Goal: Register for event/course

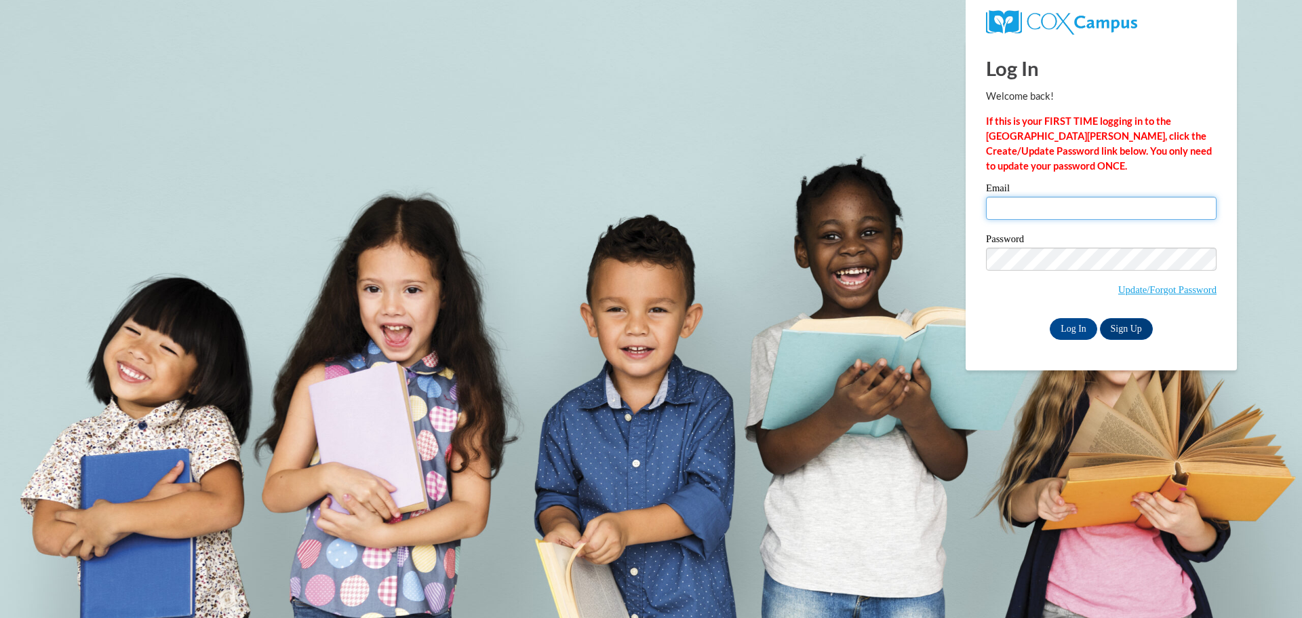
click at [1040, 210] on input "Email" at bounding box center [1101, 208] width 231 height 23
type input "TashiaE@ymcaatlanta.org"
click at [1073, 325] on input "Log In" at bounding box center [1073, 329] width 47 height 22
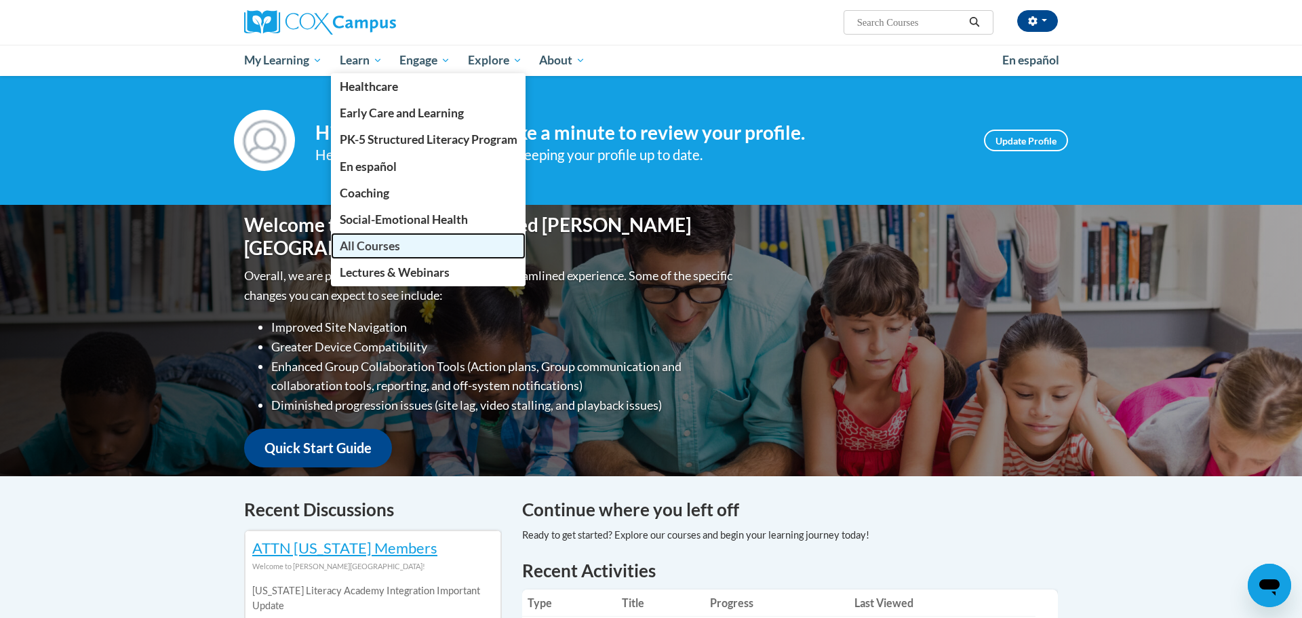
click at [365, 244] on span "All Courses" at bounding box center [370, 246] width 60 height 14
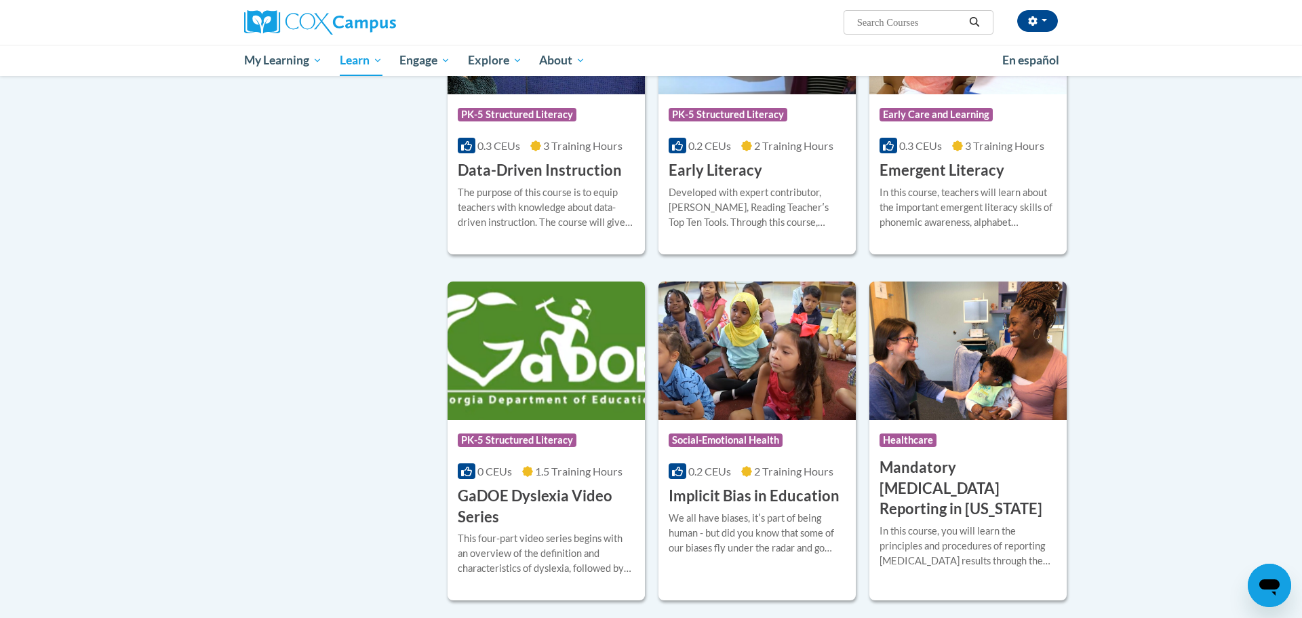
scroll to position [1425, 0]
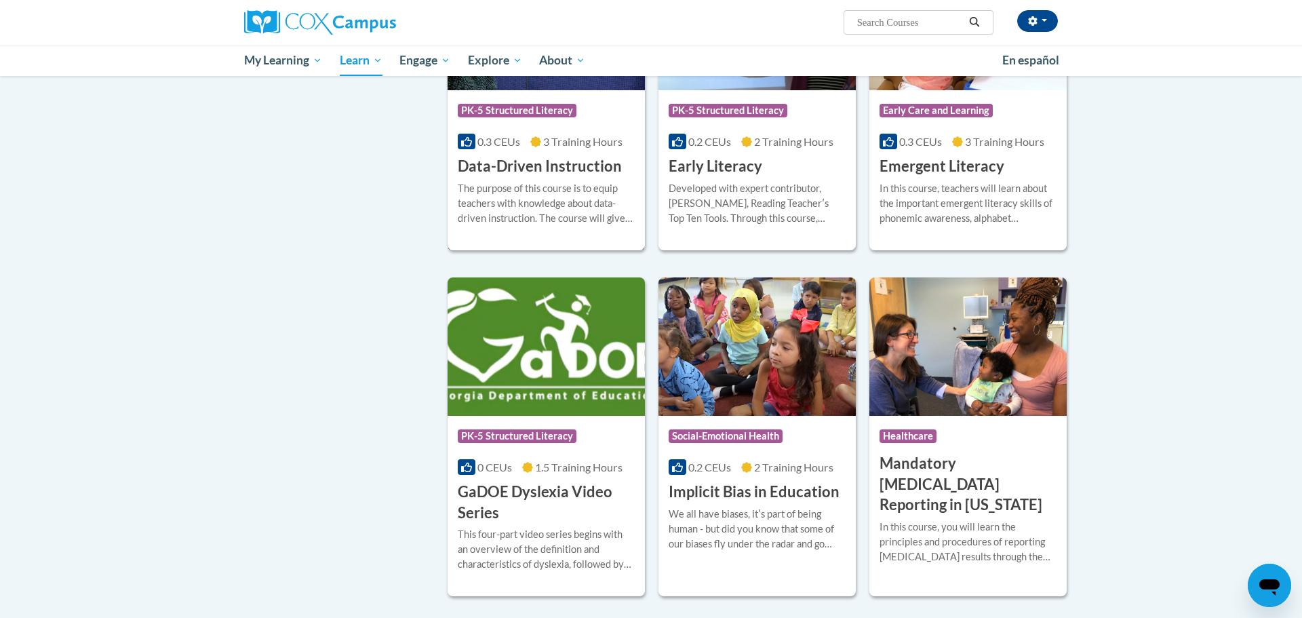
click at [527, 177] on h3 "Data-Driven Instruction" at bounding box center [540, 166] width 164 height 21
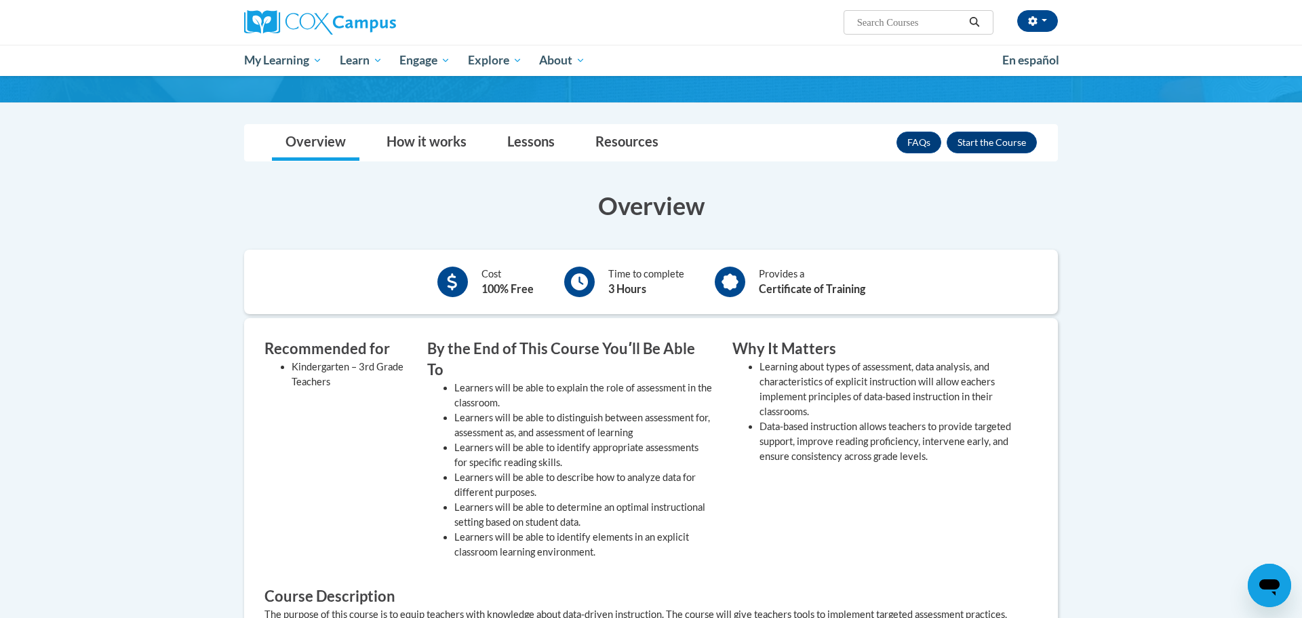
scroll to position [160, 0]
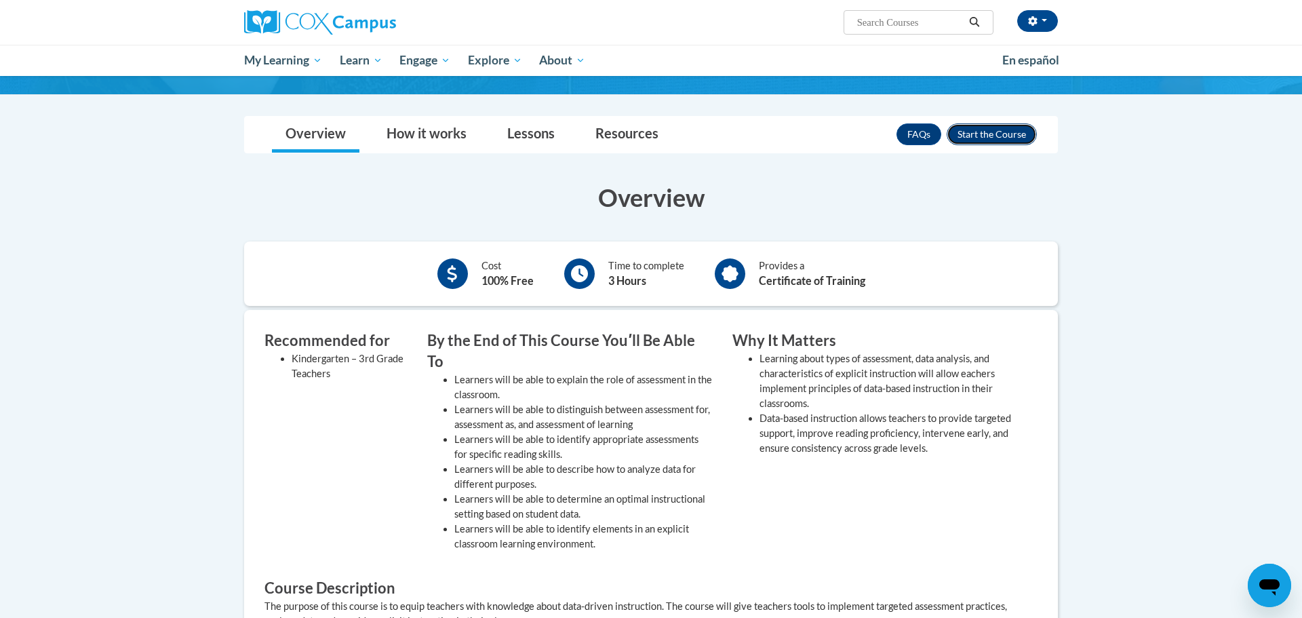
click at [1004, 130] on button "Enroll" at bounding box center [992, 134] width 90 height 22
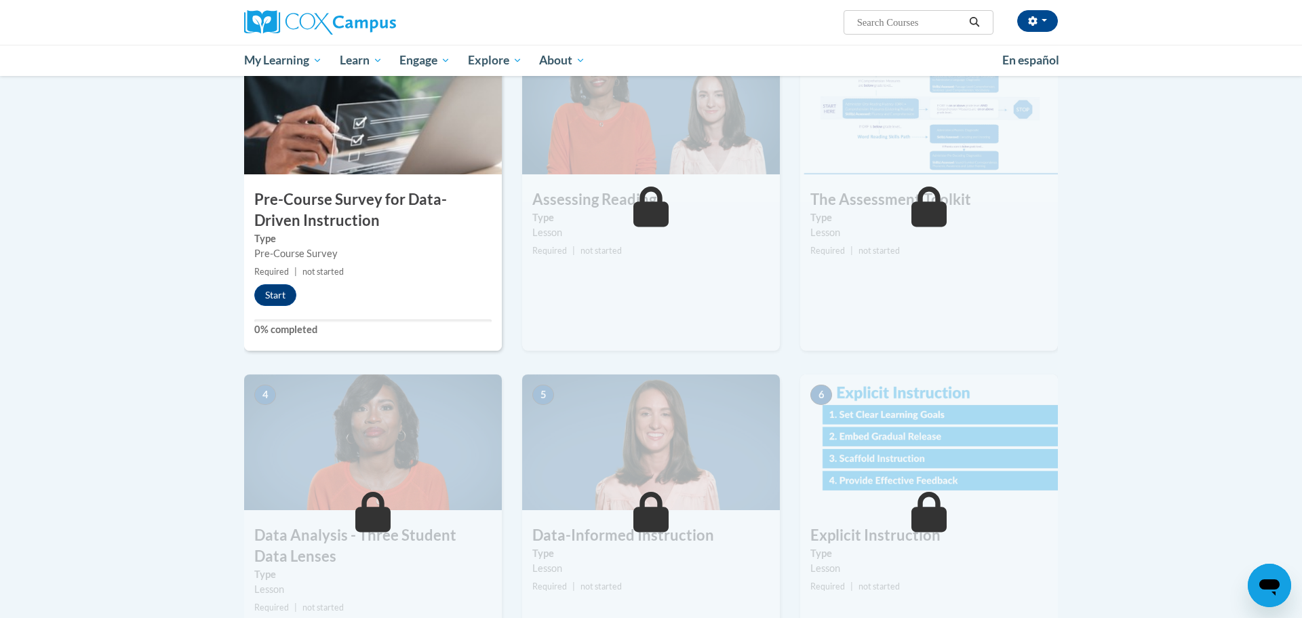
scroll to position [314, 0]
click at [283, 292] on button "Start" at bounding box center [275, 296] width 42 height 22
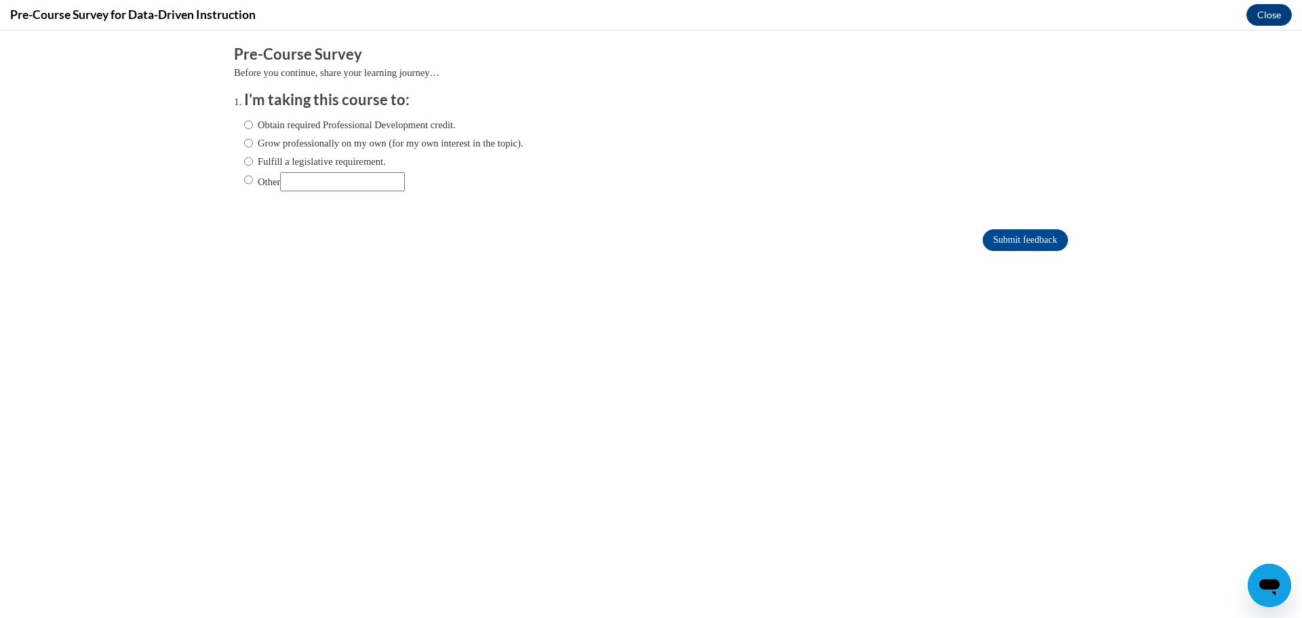
scroll to position [0, 0]
click at [246, 127] on input "Obtain required Professional Development credit." at bounding box center [248, 124] width 9 height 15
radio input "true"
click at [990, 237] on input "Submit feedback" at bounding box center [1024, 240] width 85 height 22
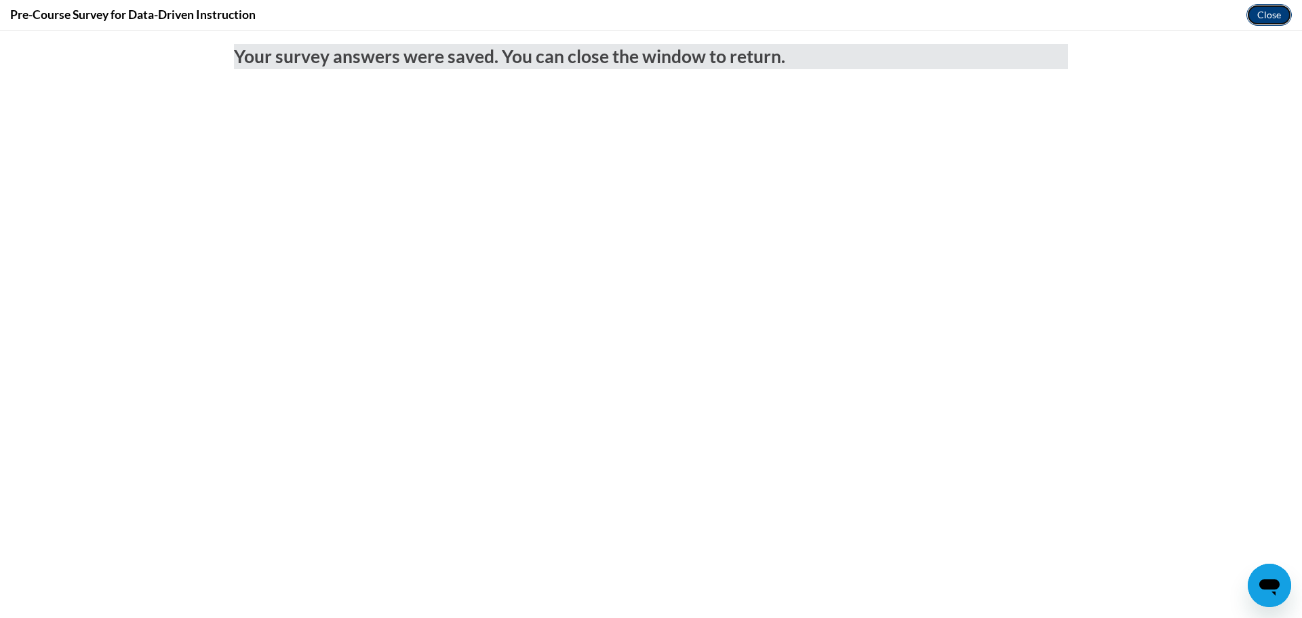
click at [1261, 14] on button "Close" at bounding box center [1268, 15] width 45 height 22
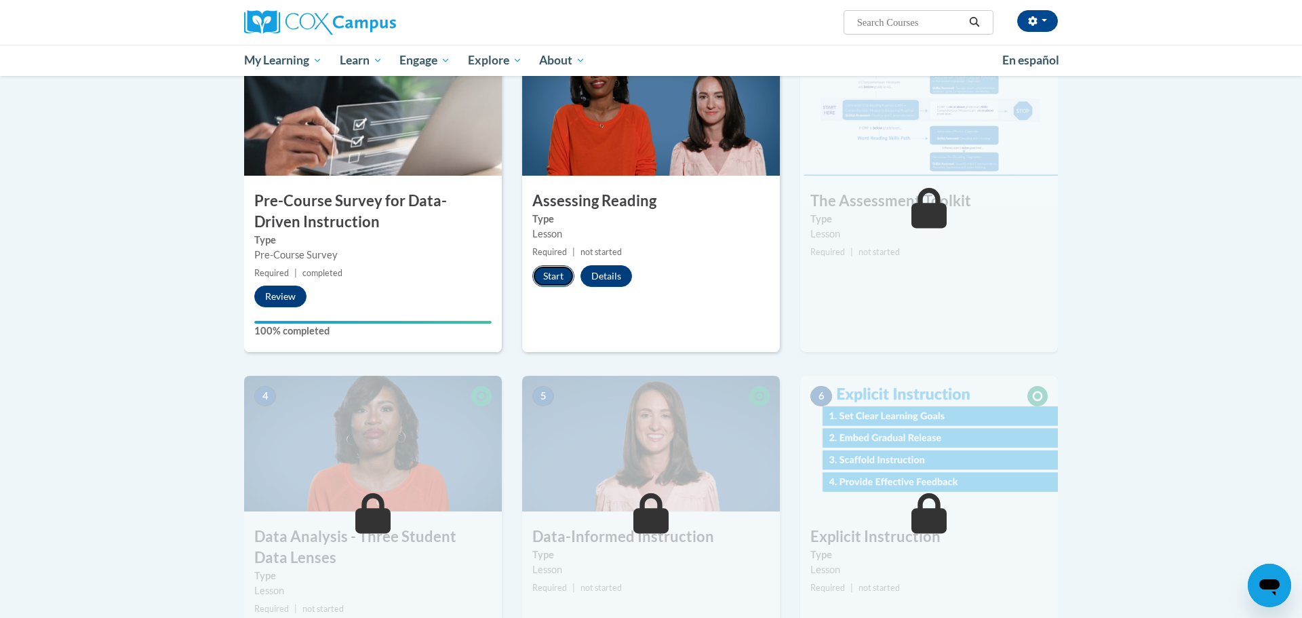
click at [551, 274] on button "Start" at bounding box center [553, 276] width 42 height 22
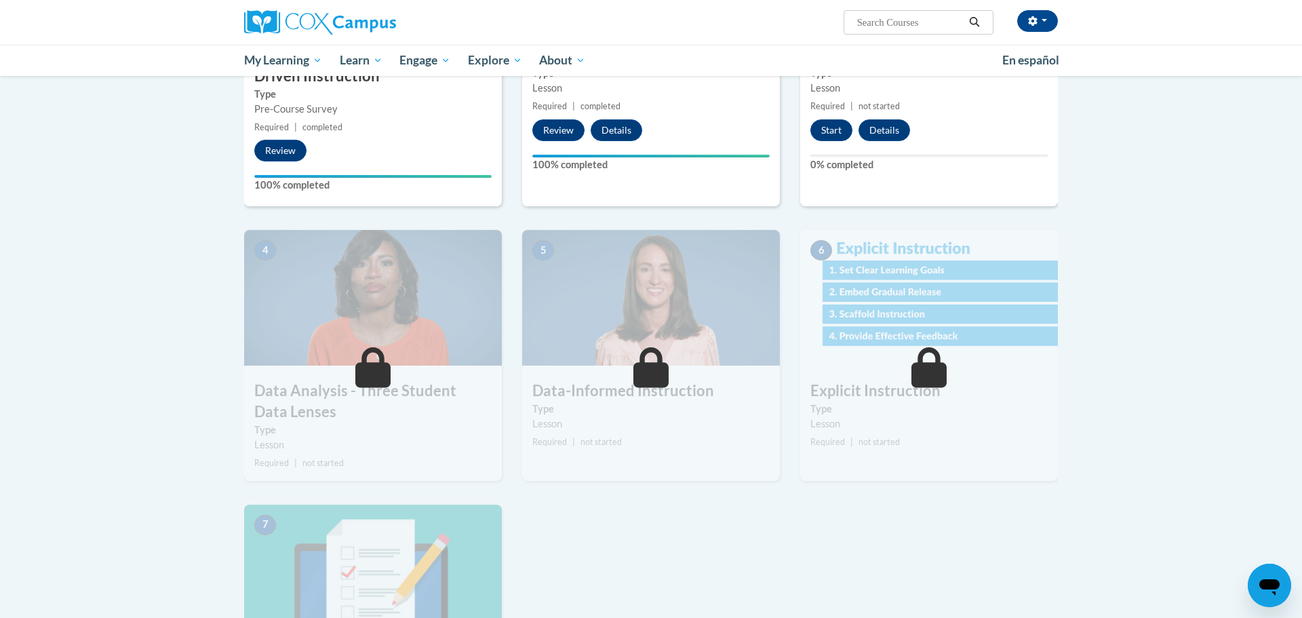
scroll to position [864, 0]
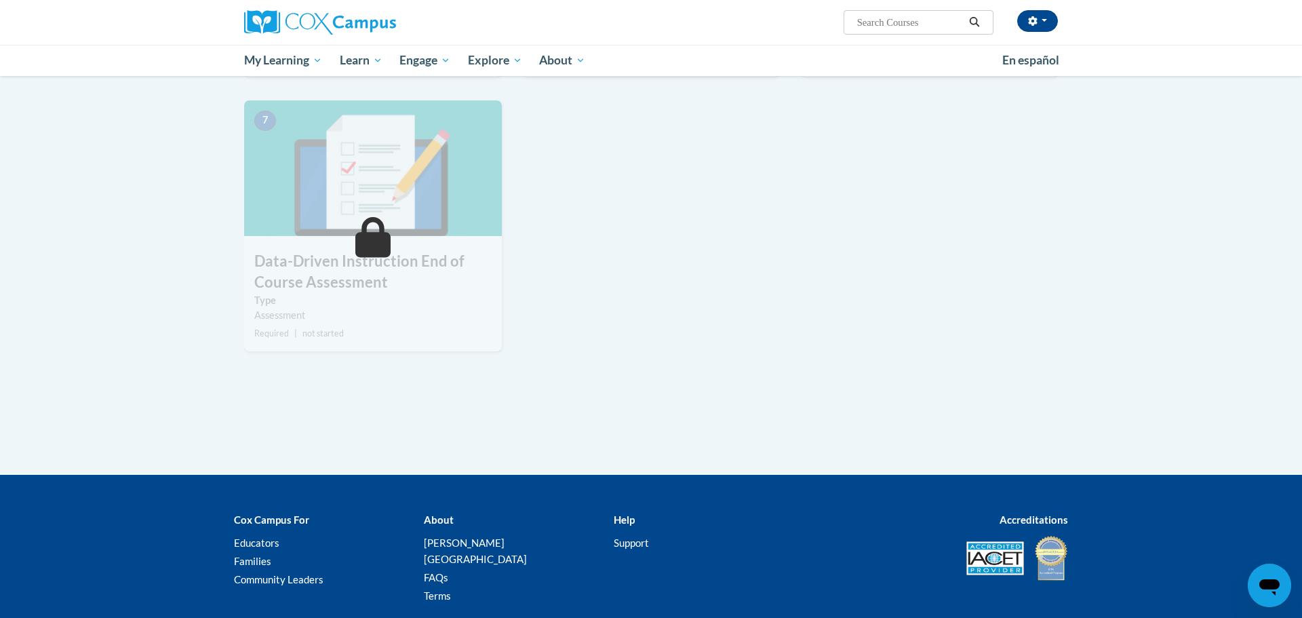
click at [1277, 547] on div "Cox Campus For Educators Families Community Leaders About Cox Campus FAQs Terms…" at bounding box center [651, 558] width 1302 height 135
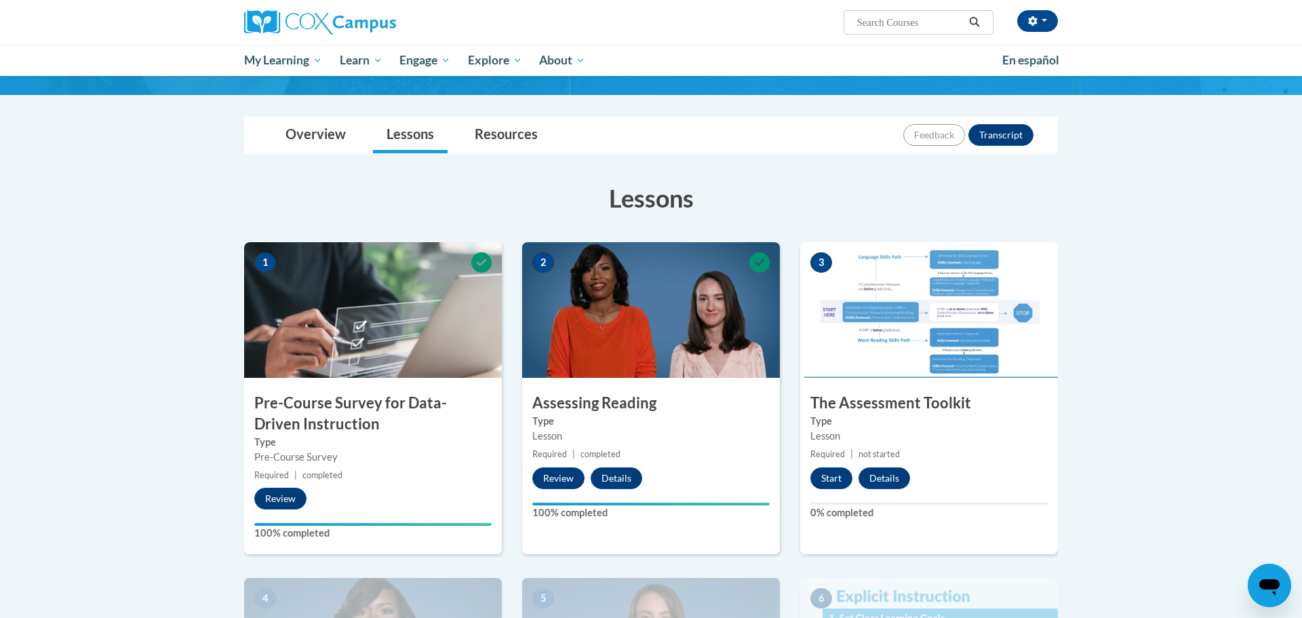
scroll to position [0, 0]
